Goal: Navigation & Orientation: Find specific page/section

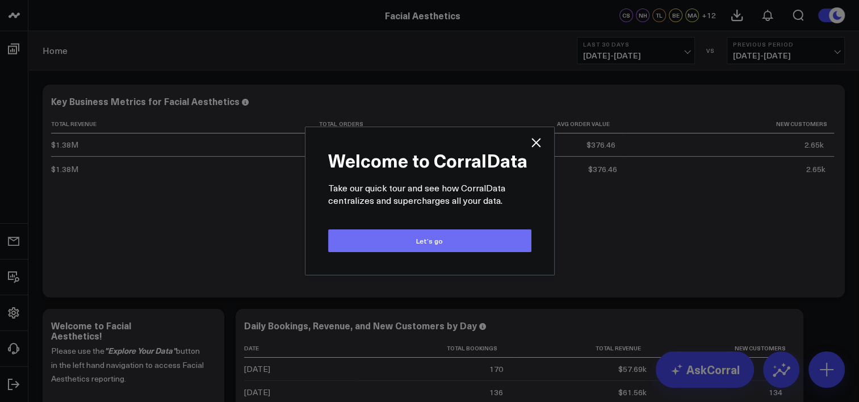
click at [417, 246] on button "Let’s go" at bounding box center [429, 240] width 203 height 23
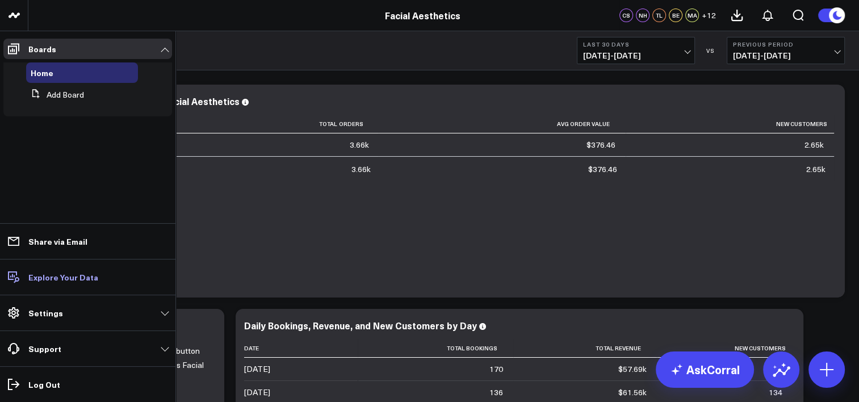
click at [45, 284] on link "Explore Your Data" at bounding box center [87, 277] width 169 height 20
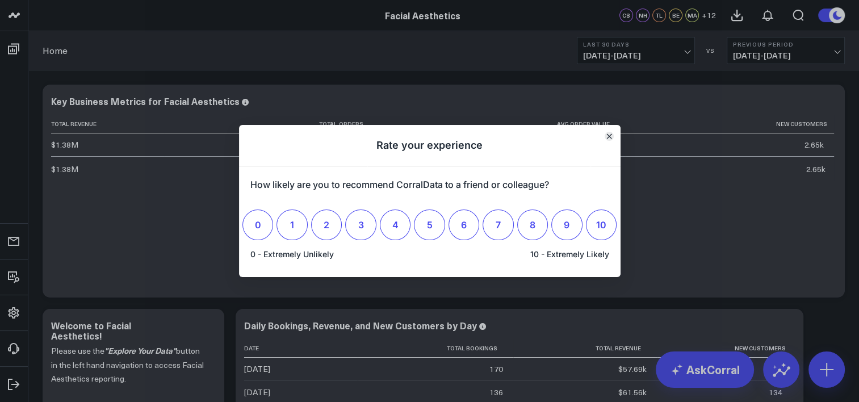
click at [610, 137] on icon "Close" at bounding box center [610, 136] width 6 height 6
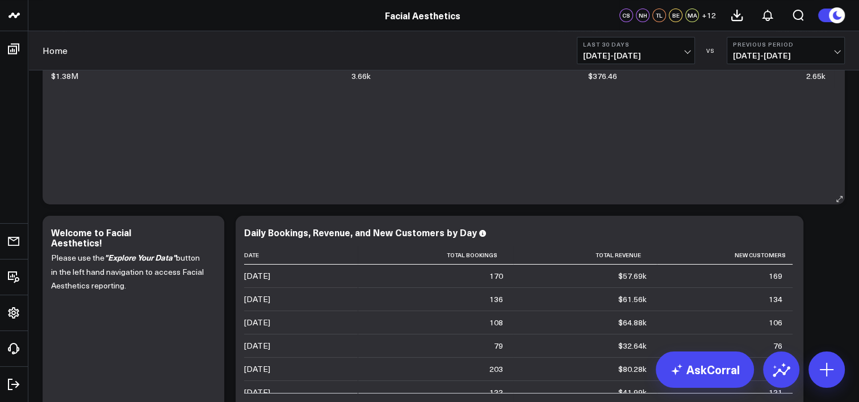
scroll to position [118, 0]
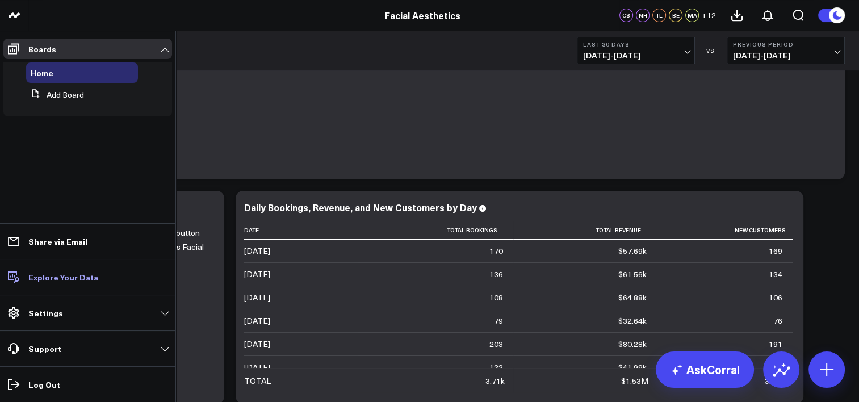
click at [77, 279] on p "Explore Your Data" at bounding box center [63, 277] width 70 height 9
